Goal: Task Accomplishment & Management: Manage account settings

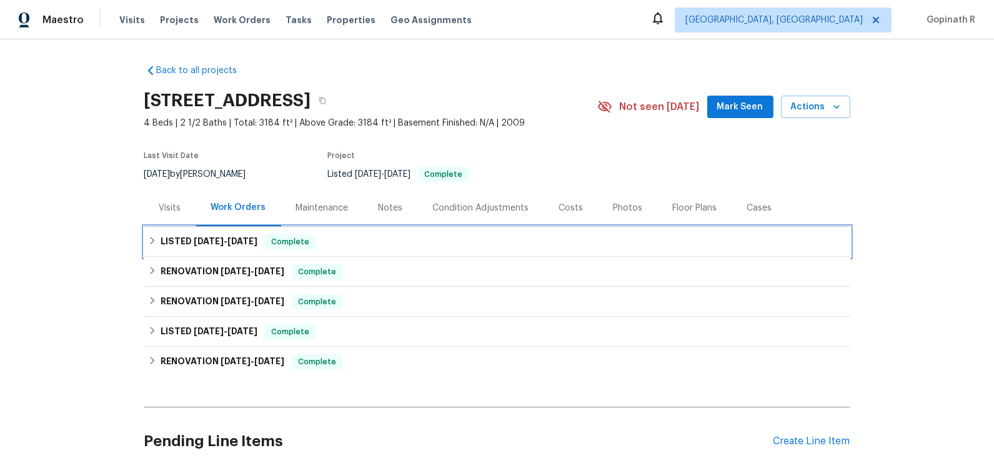
click at [268, 235] on div "Complete" at bounding box center [290, 241] width 51 height 15
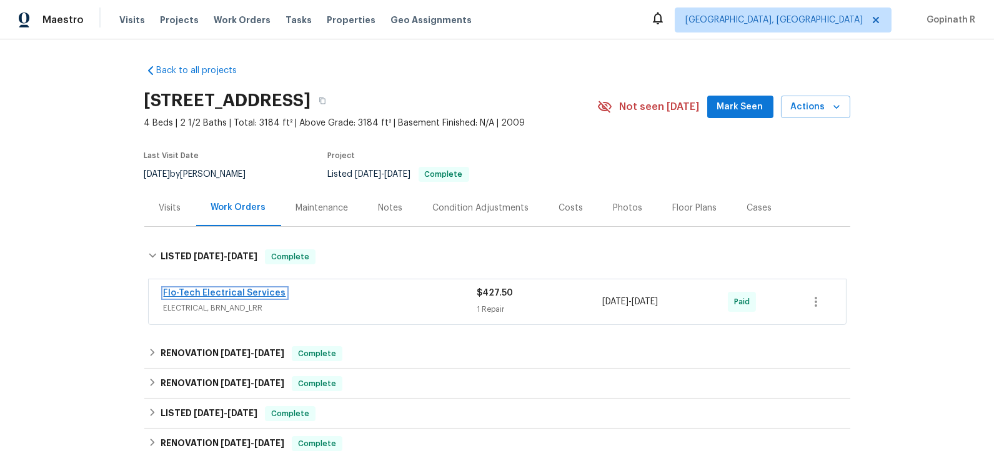
click at [239, 291] on link "Flo-Tech Electrical Services" at bounding box center [225, 293] width 122 height 9
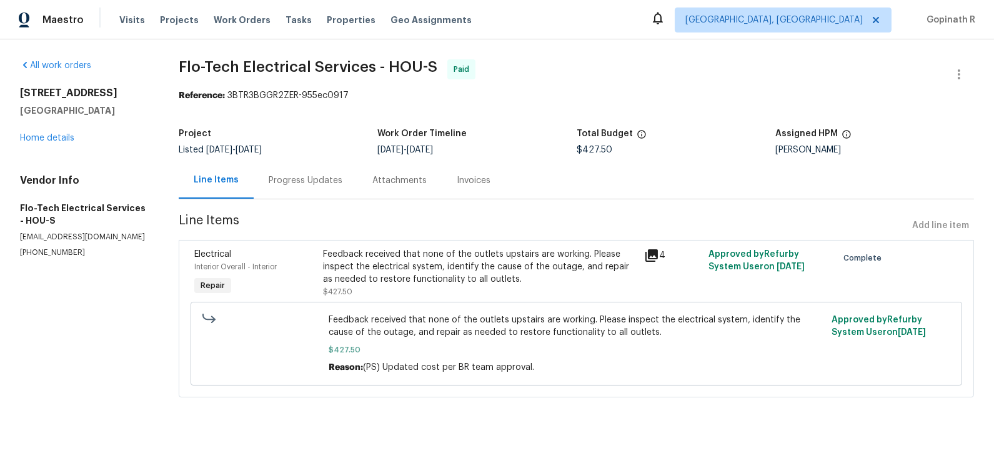
click at [425, 265] on div "Feedback received that none of the outlets upstairs are working. Please inspect…" at bounding box center [480, 266] width 314 height 37
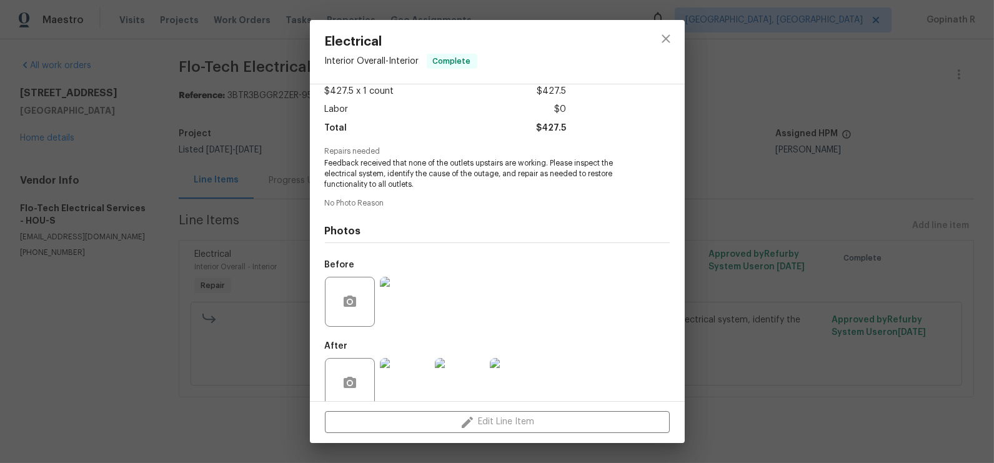
scroll to position [92, 0]
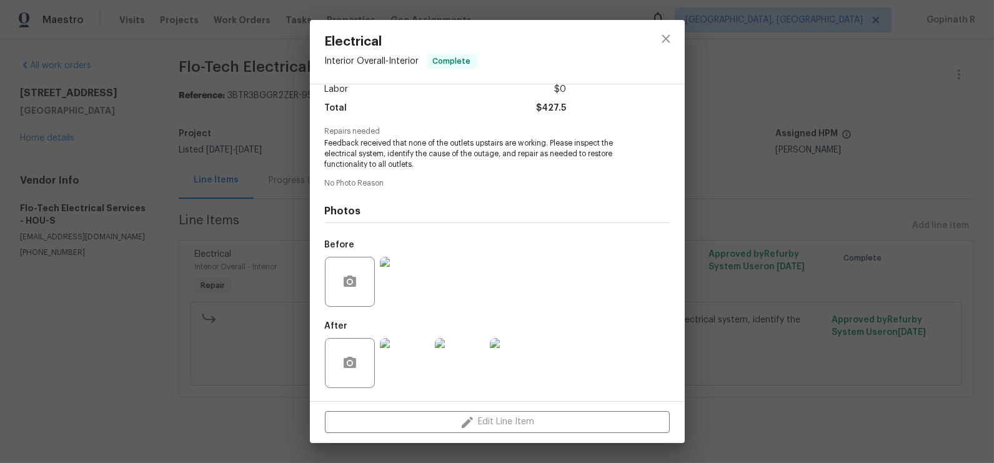
click at [403, 373] on img at bounding box center [405, 363] width 50 height 50
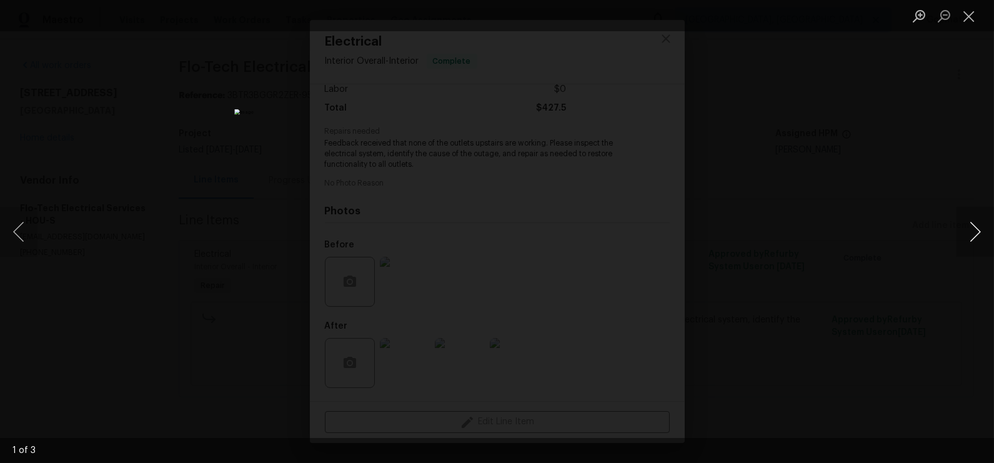
click at [977, 234] on button "Next image" at bounding box center [974, 232] width 37 height 50
click at [969, 17] on button "Close lightbox" at bounding box center [968, 16] width 25 height 22
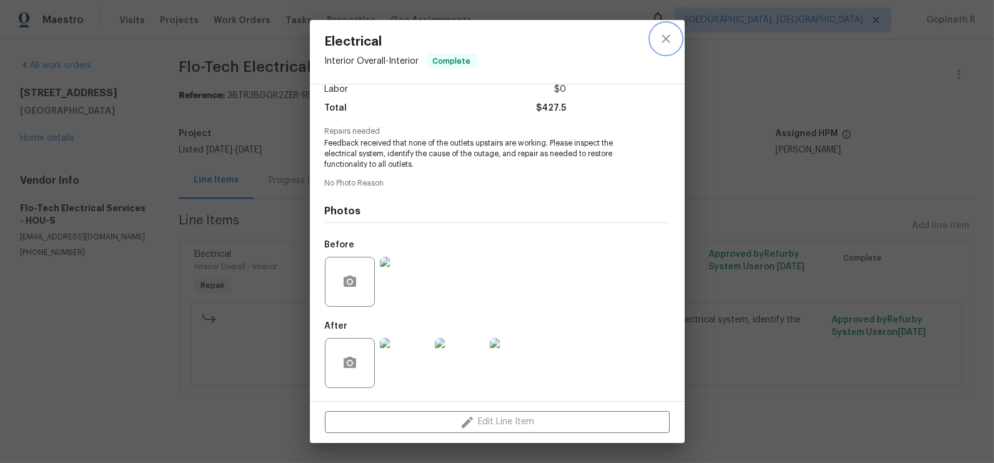
click at [664, 39] on icon "close" at bounding box center [665, 38] width 8 height 8
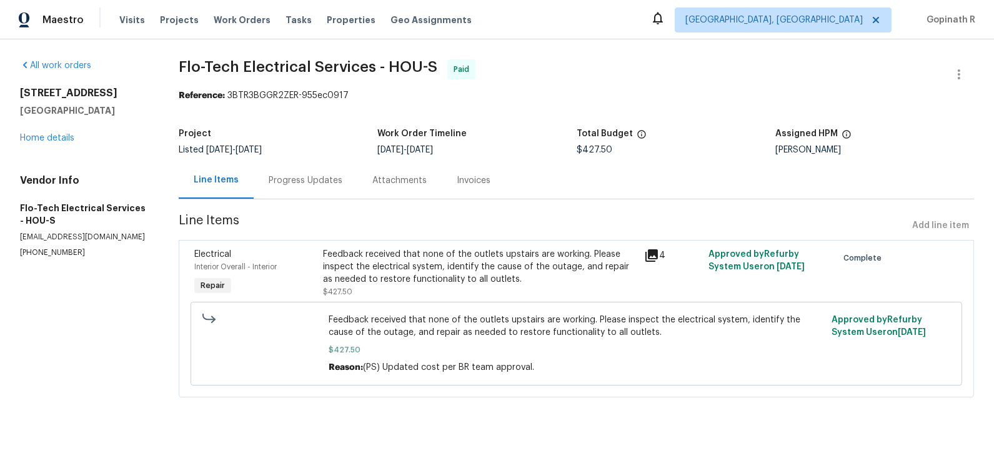
click at [435, 257] on div "Feedback received that none of the outlets upstairs are working. Please inspect…" at bounding box center [480, 266] width 314 height 37
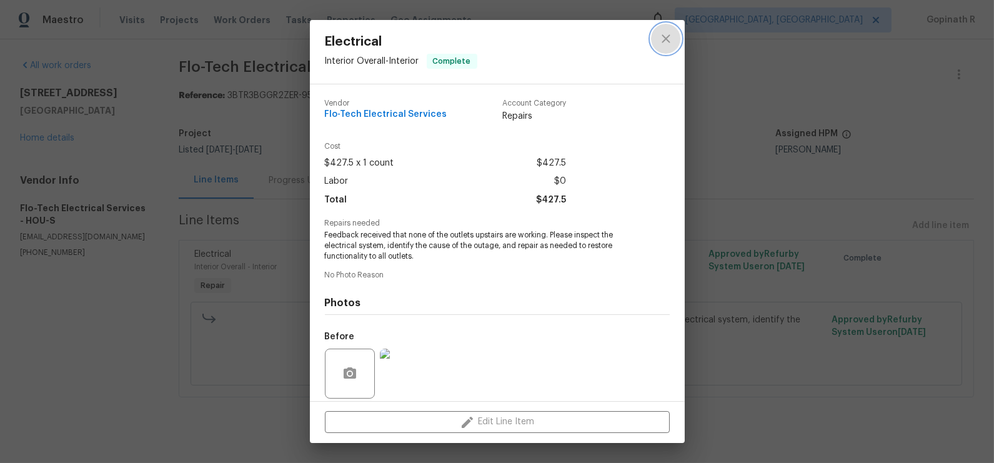
click at [666, 42] on icon "close" at bounding box center [665, 38] width 15 height 15
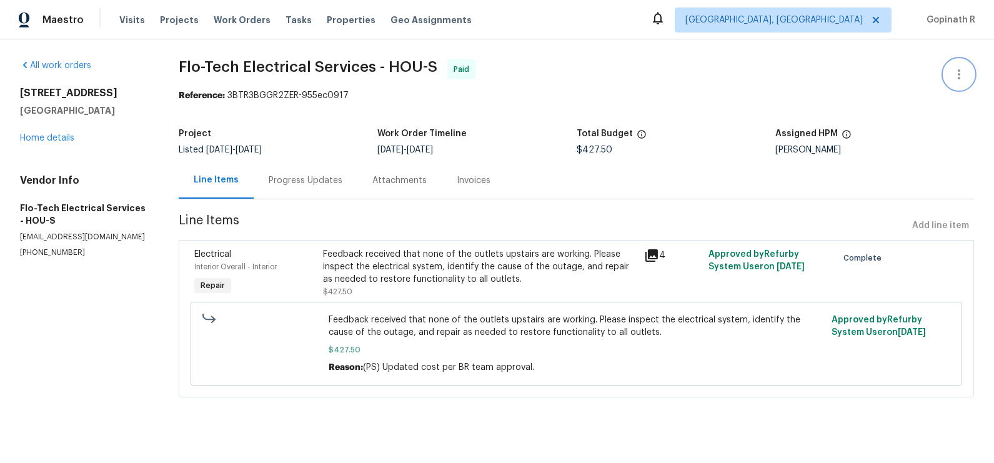
click at [968, 72] on button "button" at bounding box center [959, 74] width 30 height 30
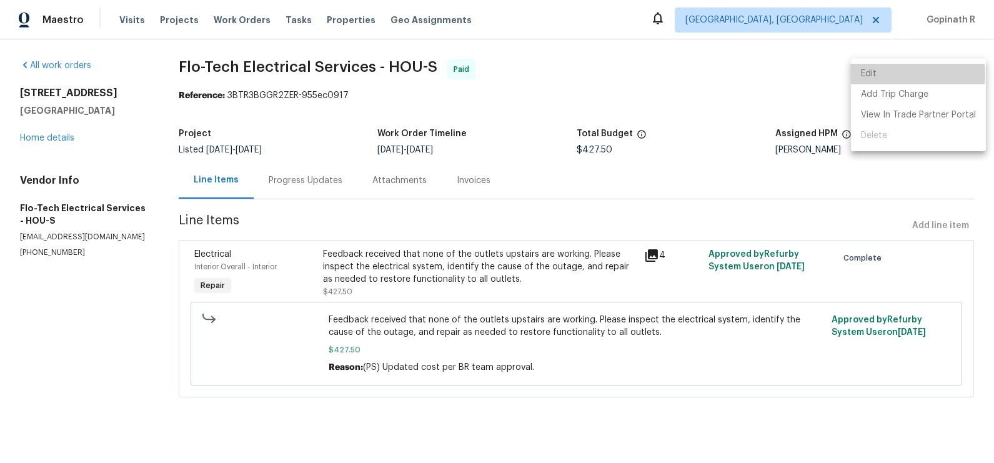
click at [902, 74] on li "Edit" at bounding box center [918, 74] width 135 height 21
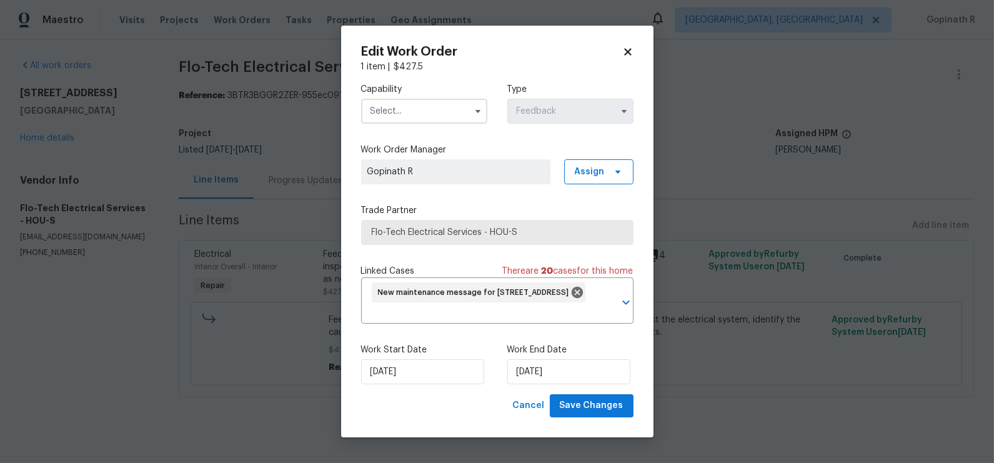
click at [629, 56] on icon at bounding box center [627, 51] width 11 height 11
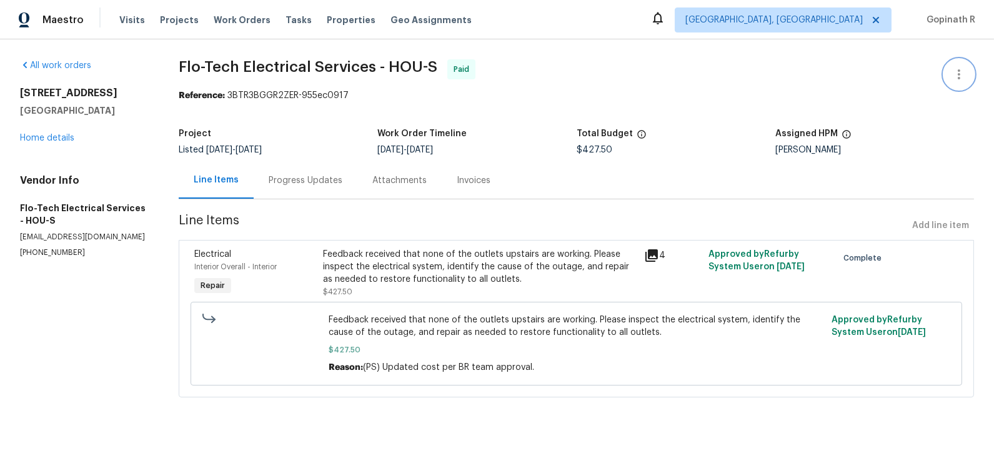
click at [957, 72] on icon "button" at bounding box center [958, 74] width 15 height 15
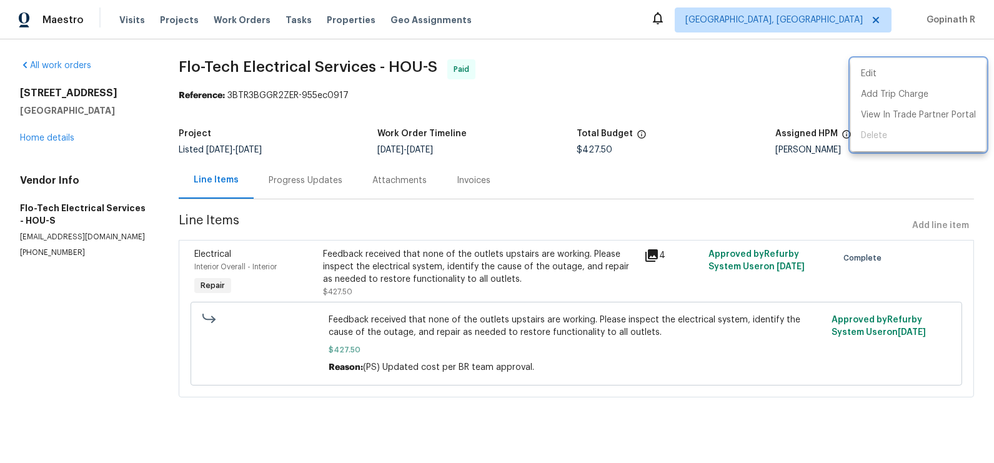
click at [397, 278] on div at bounding box center [497, 231] width 994 height 463
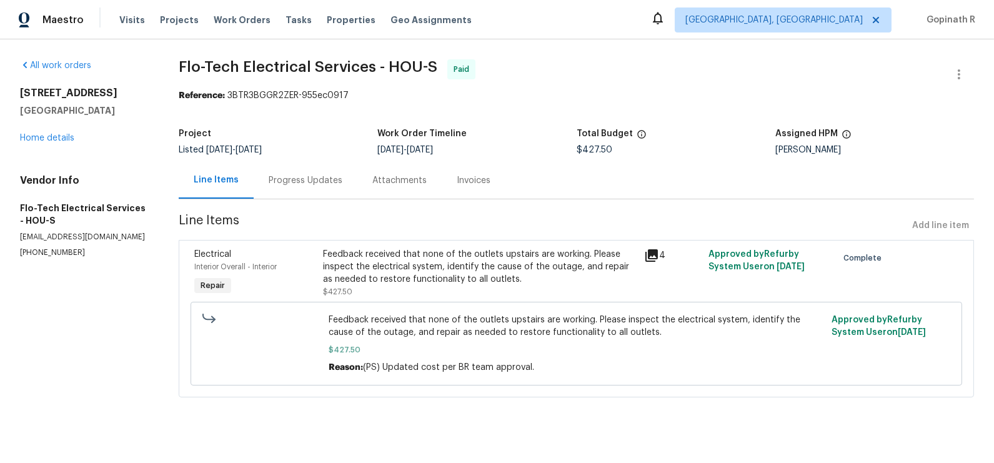
click at [418, 267] on div "Feedback received that none of the outlets upstairs are working. Please inspect…" at bounding box center [480, 266] width 314 height 37
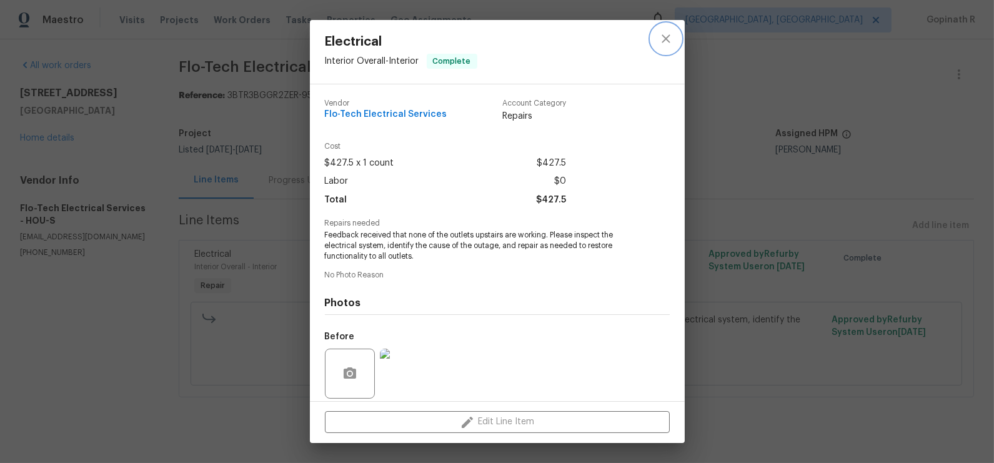
click at [665, 37] on icon "close" at bounding box center [665, 38] width 15 height 15
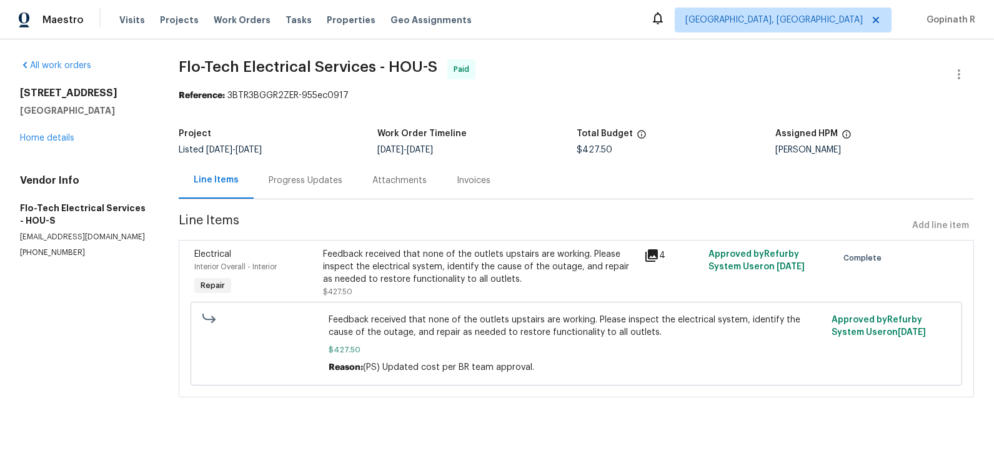
click at [289, 188] on div "Progress Updates" at bounding box center [306, 180] width 104 height 37
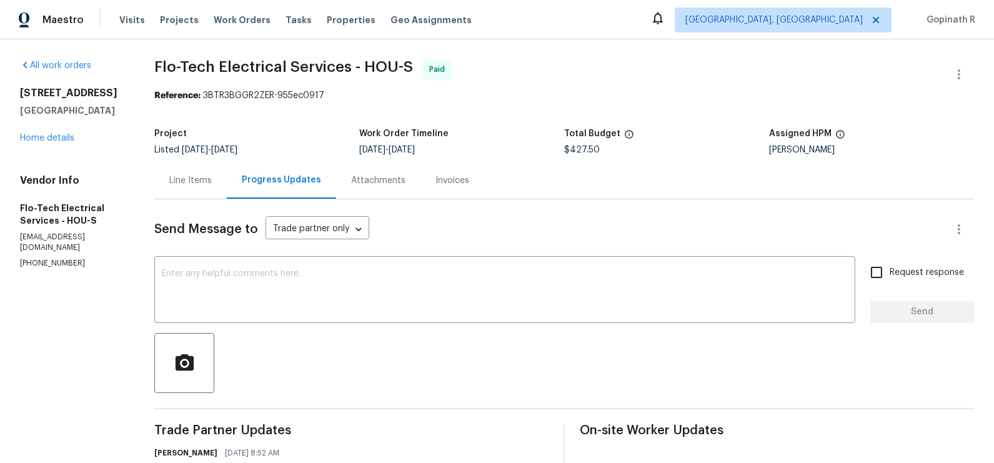
click at [181, 183] on div "Line Items" at bounding box center [190, 180] width 42 height 12
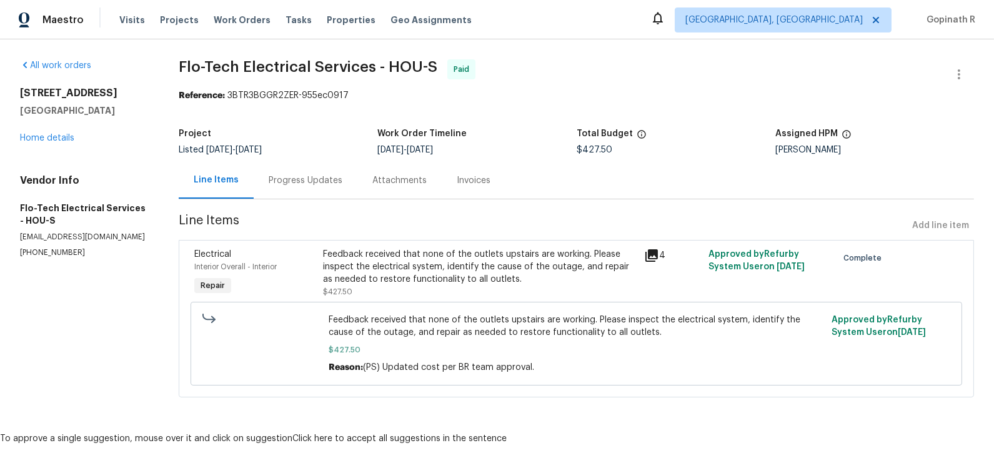
click at [324, 183] on div "Progress Updates" at bounding box center [306, 180] width 74 height 12
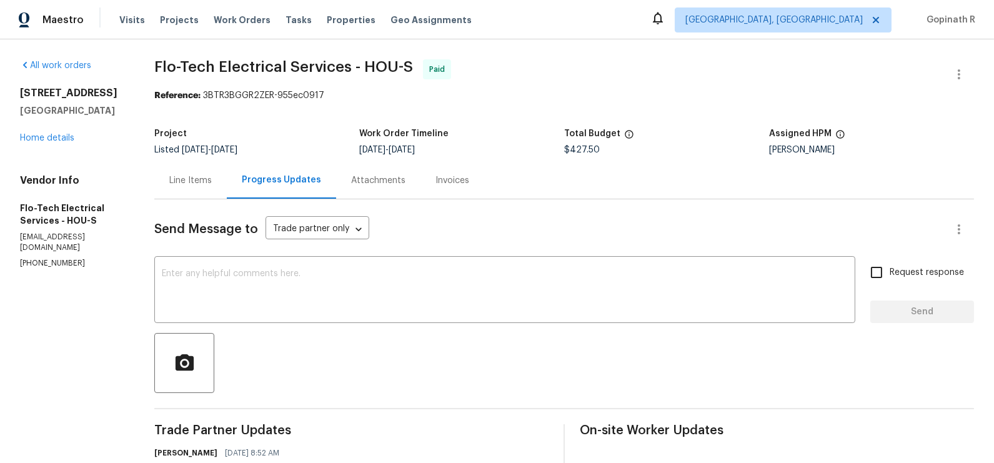
click at [217, 97] on div "Reference: 3BTR3BGGR2ZER-955ec0917" at bounding box center [563, 95] width 819 height 12
copy div "3BTR3BGGR2ZER"
